Goal: Check status

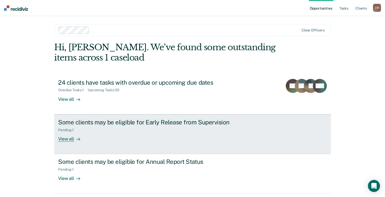
click at [96, 128] on div "Pending : 1" at bounding box center [146, 129] width 176 height 6
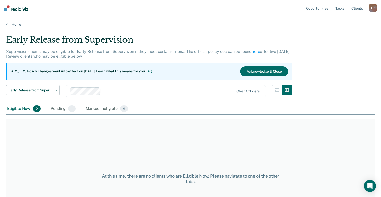
click at [96, 128] on div "At this time, there are no clients who are Eligible Now. Please navigate to one…" at bounding box center [190, 178] width 369 height 120
click at [53, 108] on div "Pending 1" at bounding box center [63, 108] width 27 height 11
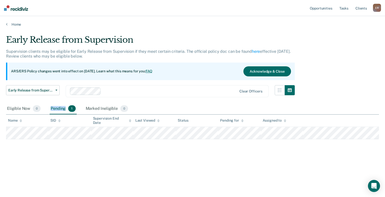
click at [53, 108] on div "Pending 1" at bounding box center [63, 108] width 27 height 11
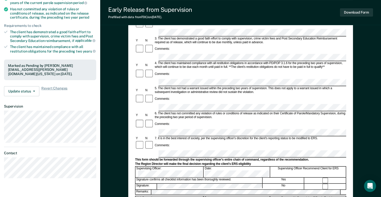
scroll to position [104, 0]
